Goal: Information Seeking & Learning: Learn about a topic

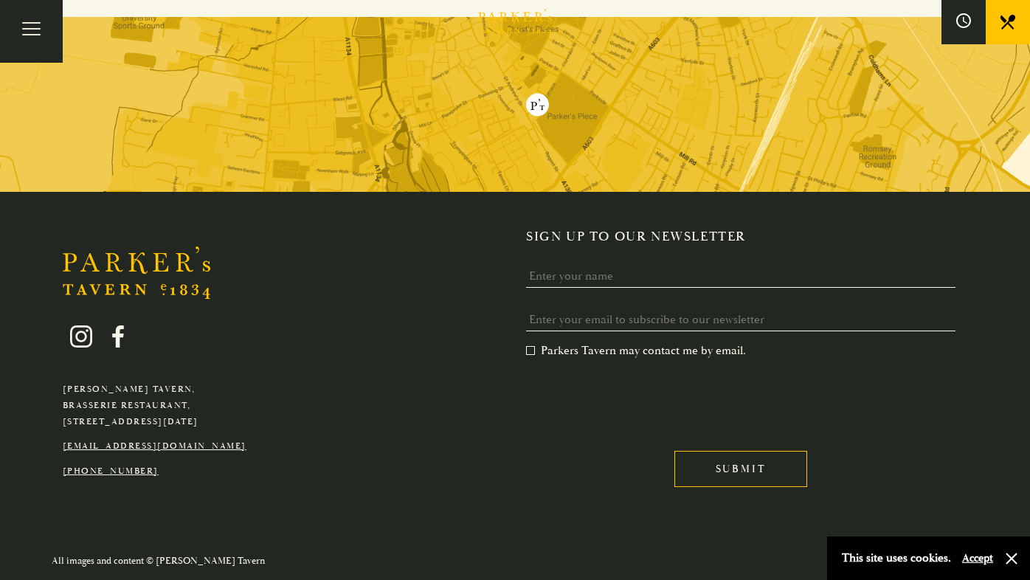
scroll to position [677, 0]
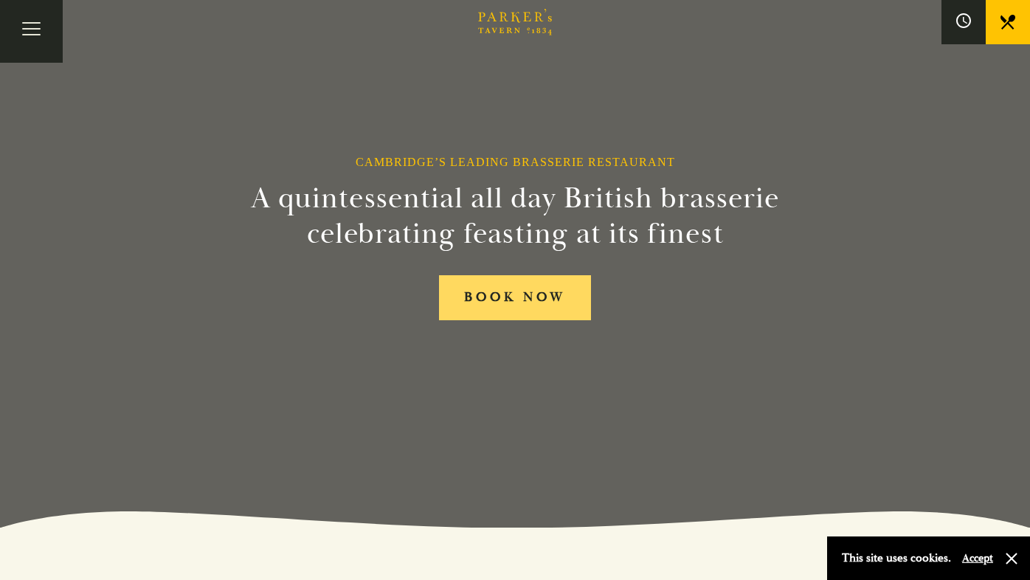
scroll to position [64, 0]
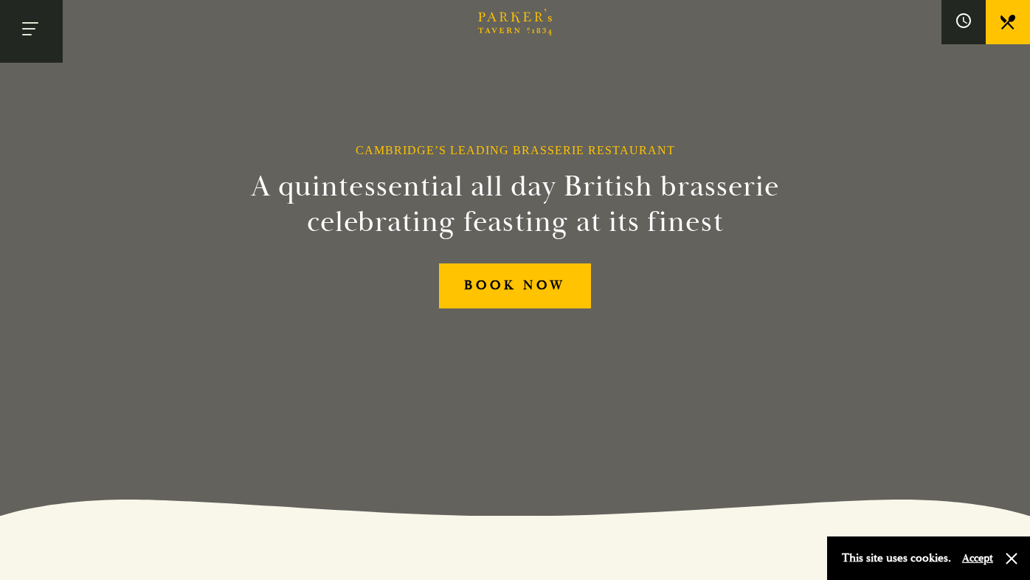
click at [33, 28] on button "Toggle navigation" at bounding box center [31, 31] width 63 height 63
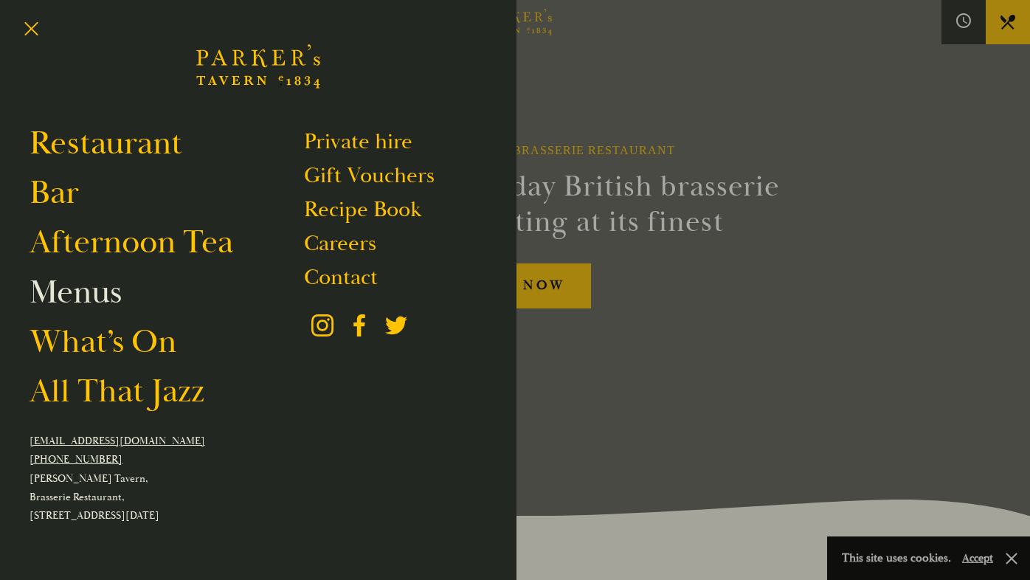
click at [98, 303] on link "Menus" at bounding box center [76, 292] width 92 height 41
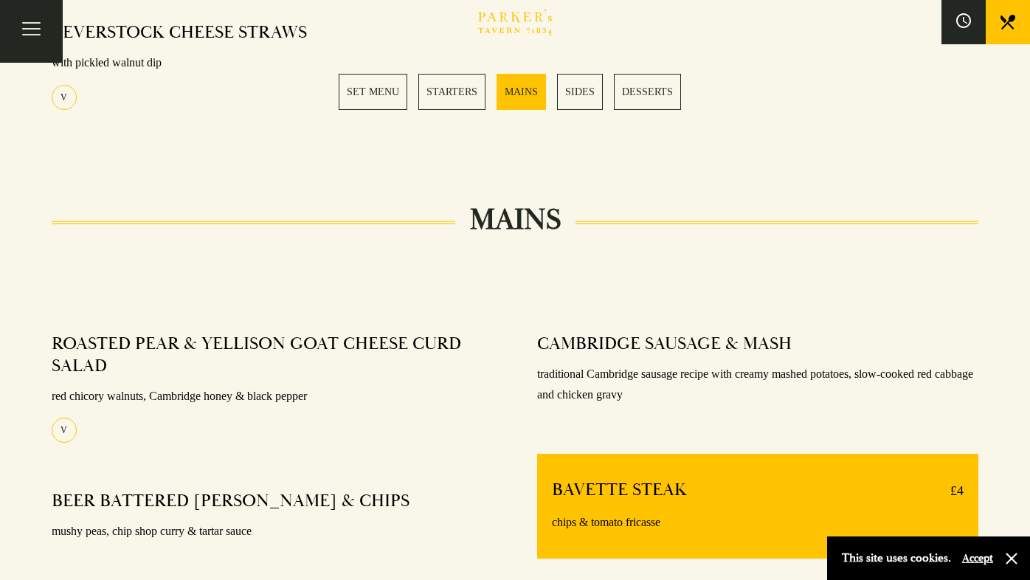
scroll to position [1065, 0]
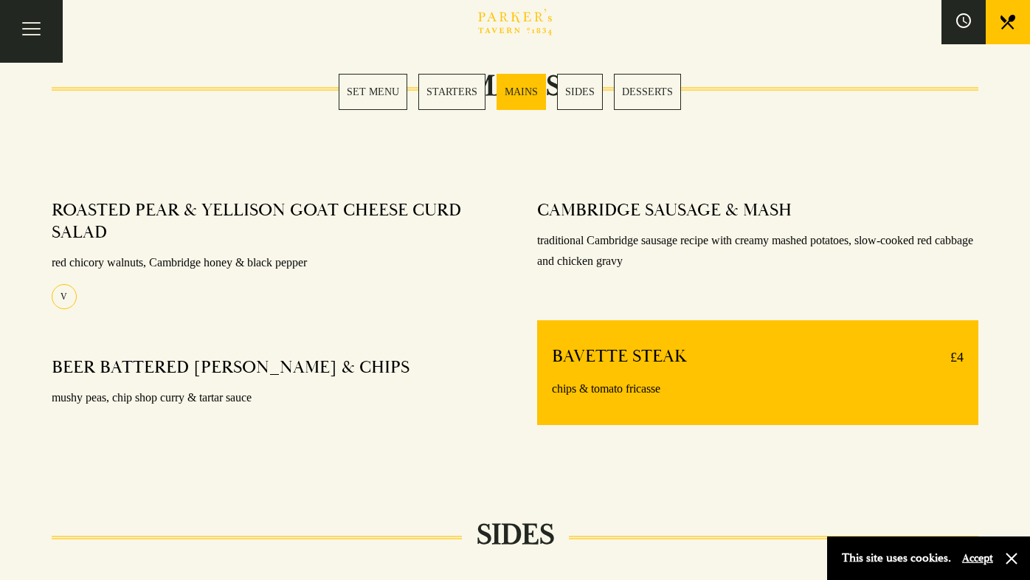
click at [521, 100] on link "MAINS" at bounding box center [521, 92] width 49 height 36
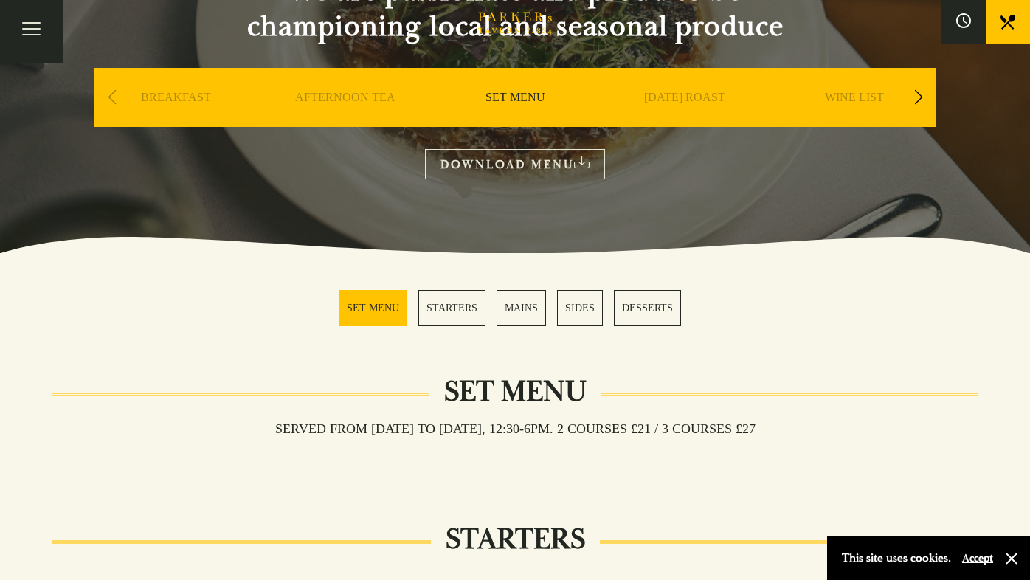
scroll to position [46, 0]
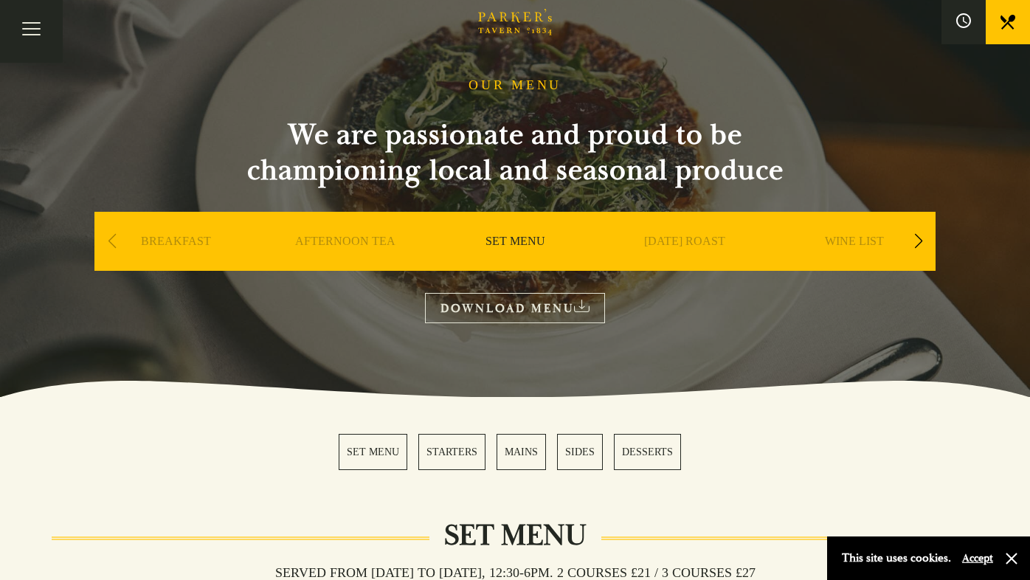
click at [921, 241] on div "Next slide" at bounding box center [918, 241] width 20 height 32
click at [499, 240] on link "A LA CARTE" at bounding box center [515, 263] width 69 height 59
